Goal: Check status

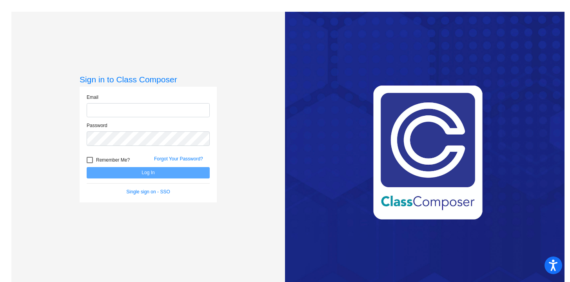
type input "[EMAIL_ADDRESS][DOMAIN_NAME]"
click at [140, 172] on button "Log In" at bounding box center [148, 172] width 123 height 11
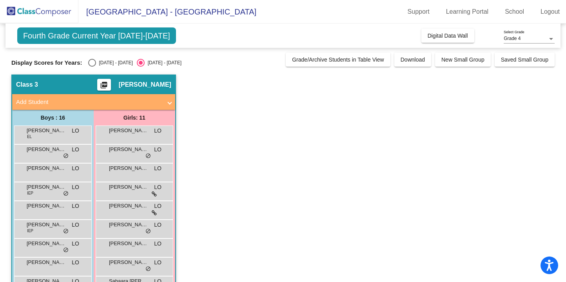
click at [91, 63] on div "Select an option" at bounding box center [92, 63] width 8 height 8
click at [92, 67] on input "[DATE] - [DATE]" at bounding box center [92, 67] width 0 height 0
radio input "true"
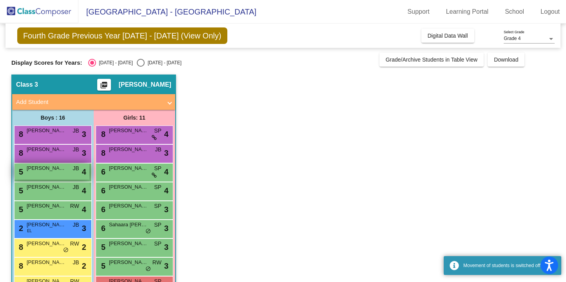
click at [65, 177] on div "5 [PERSON_NAME] JB lock do_not_disturb_alt 4" at bounding box center [52, 171] width 75 height 16
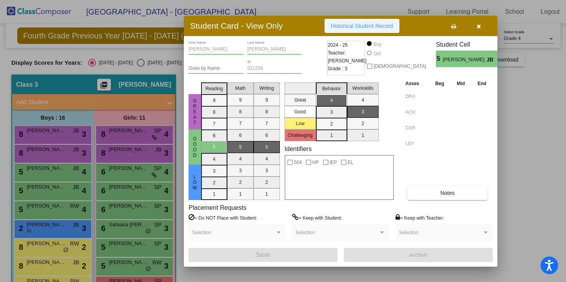
click at [380, 26] on span "Historical Student Record" at bounding box center [362, 26] width 62 height 6
